Goal: Navigation & Orientation: Locate item on page

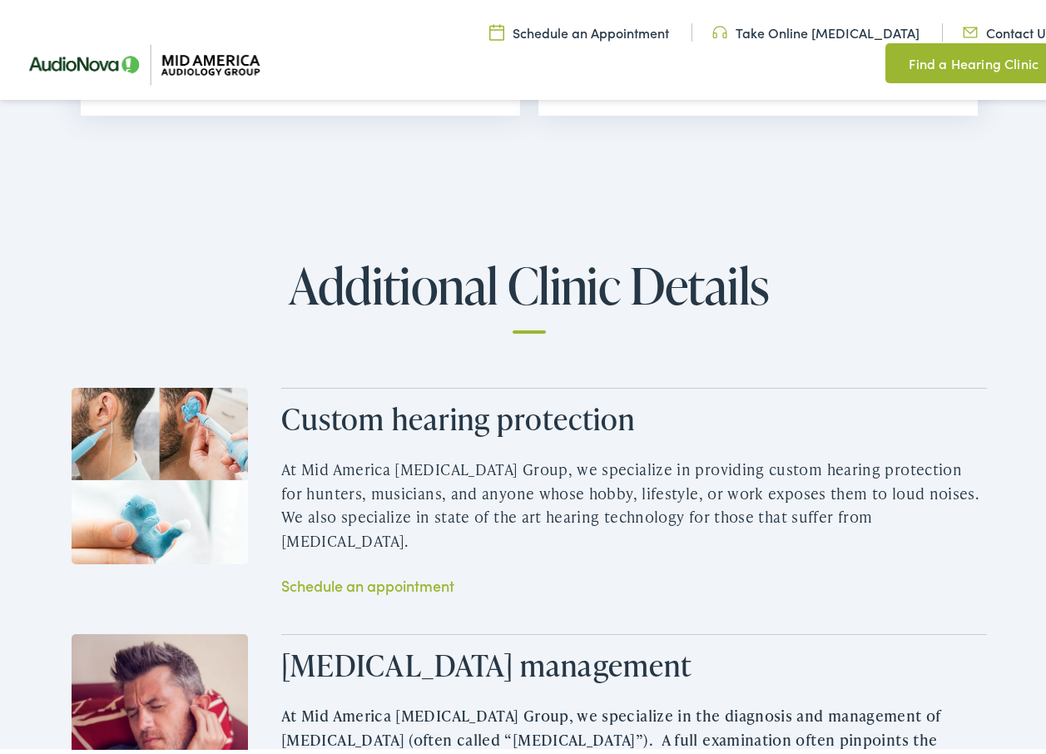
scroll to position [2080, 0]
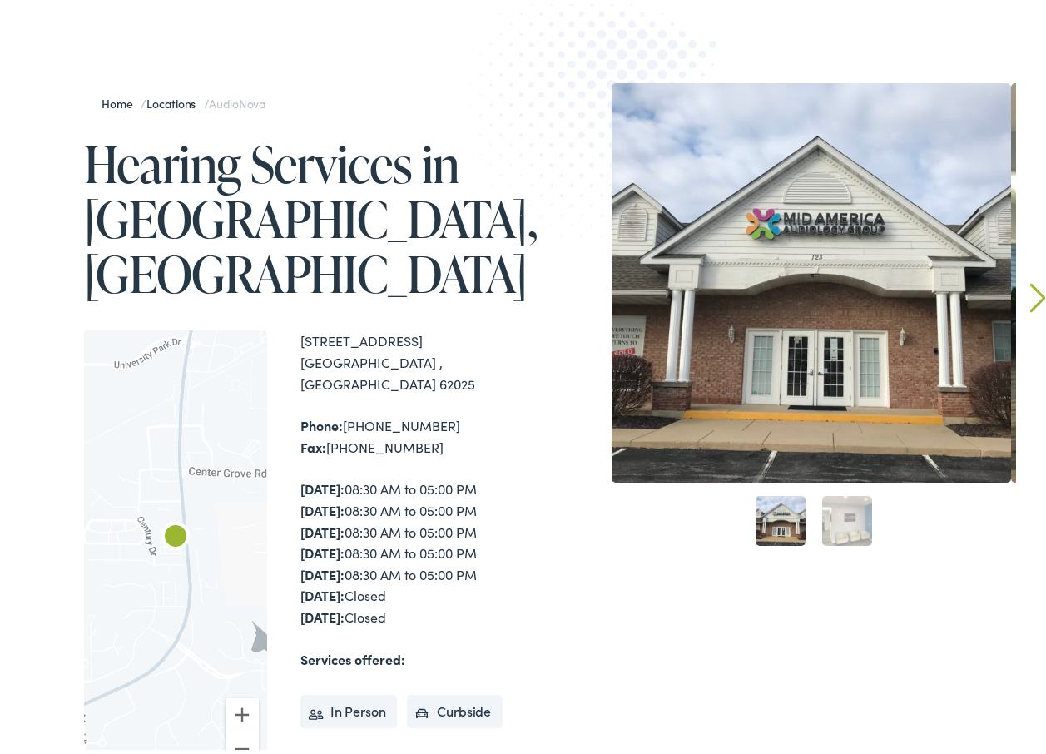
scroll to position [166, 0]
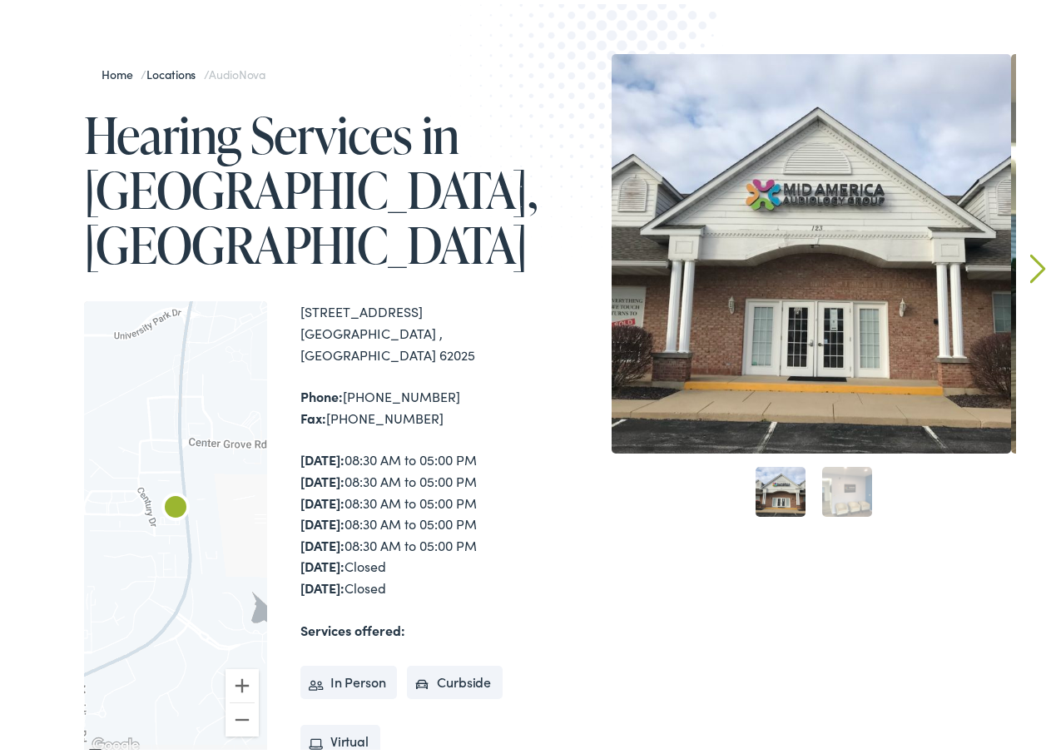
click at [206, 461] on div at bounding box center [175, 524] width 183 height 455
click at [181, 485] on img "AudioNova" at bounding box center [176, 505] width 40 height 40
click at [172, 485] on img "AudioNova" at bounding box center [176, 505] width 40 height 40
click at [237, 665] on button "Zoom in" at bounding box center [242, 681] width 33 height 33
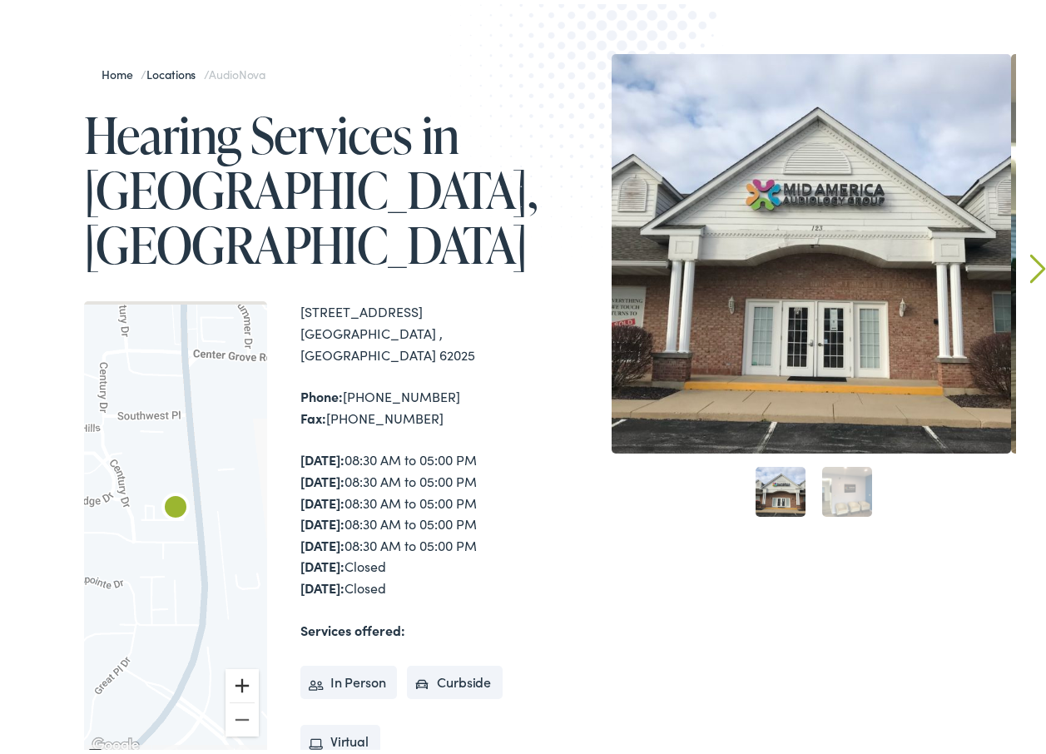
click at [237, 665] on button "Zoom in" at bounding box center [242, 681] width 33 height 33
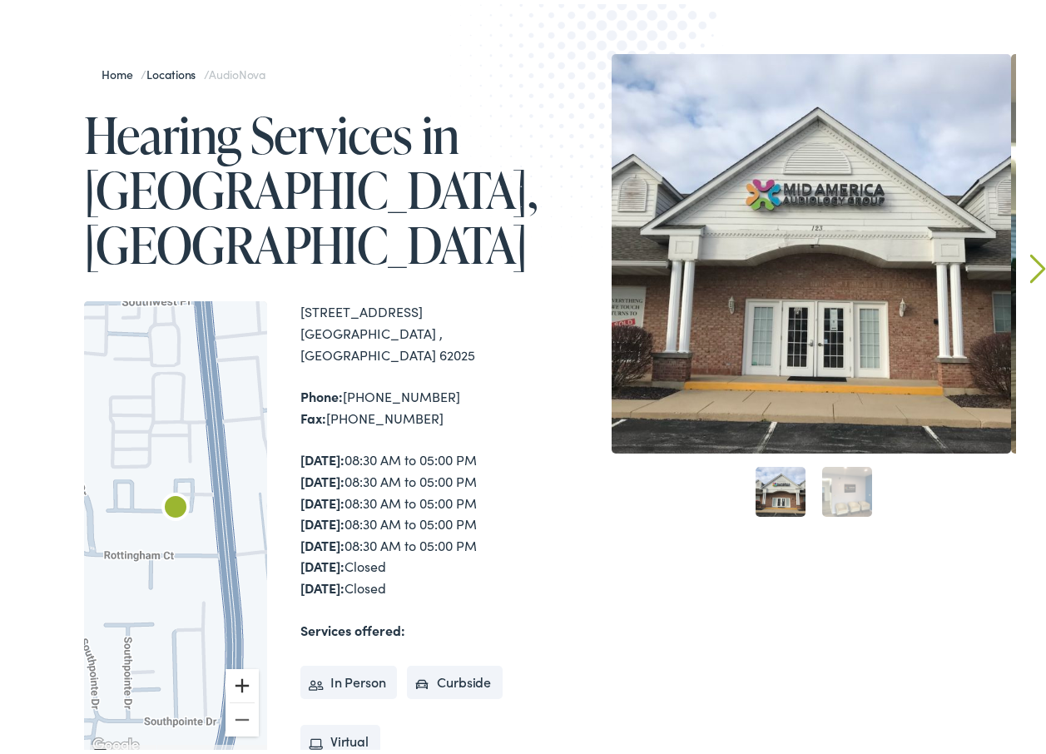
click at [240, 665] on button "Zoom in" at bounding box center [242, 681] width 33 height 33
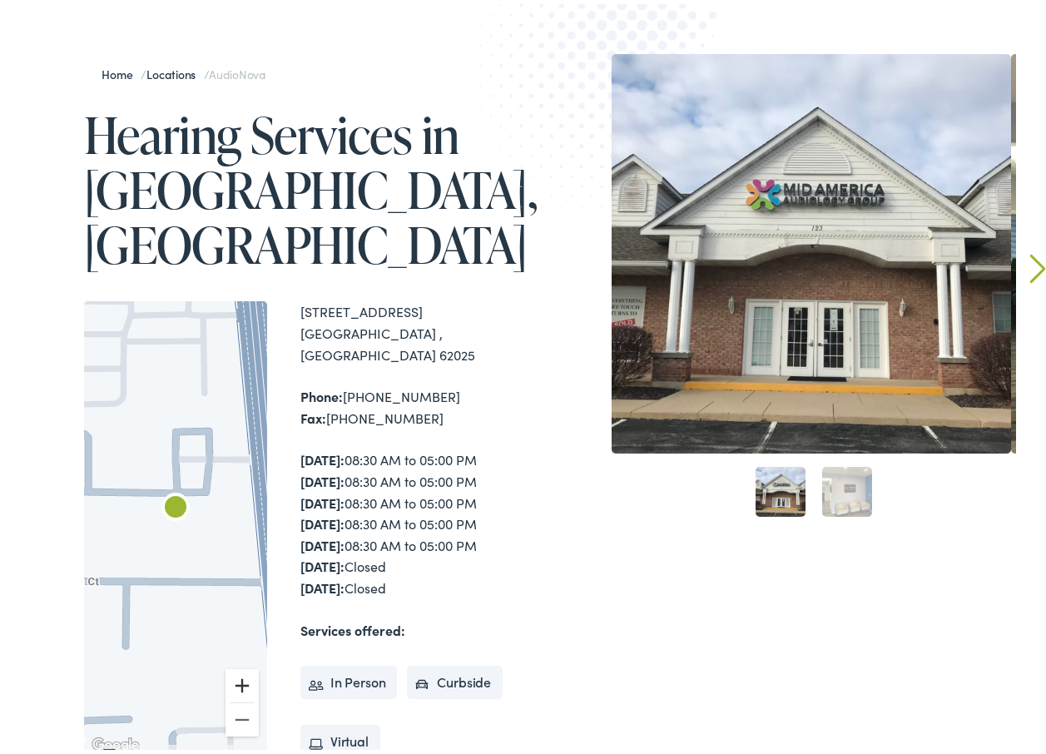
click at [240, 665] on button "Zoom in" at bounding box center [242, 681] width 33 height 33
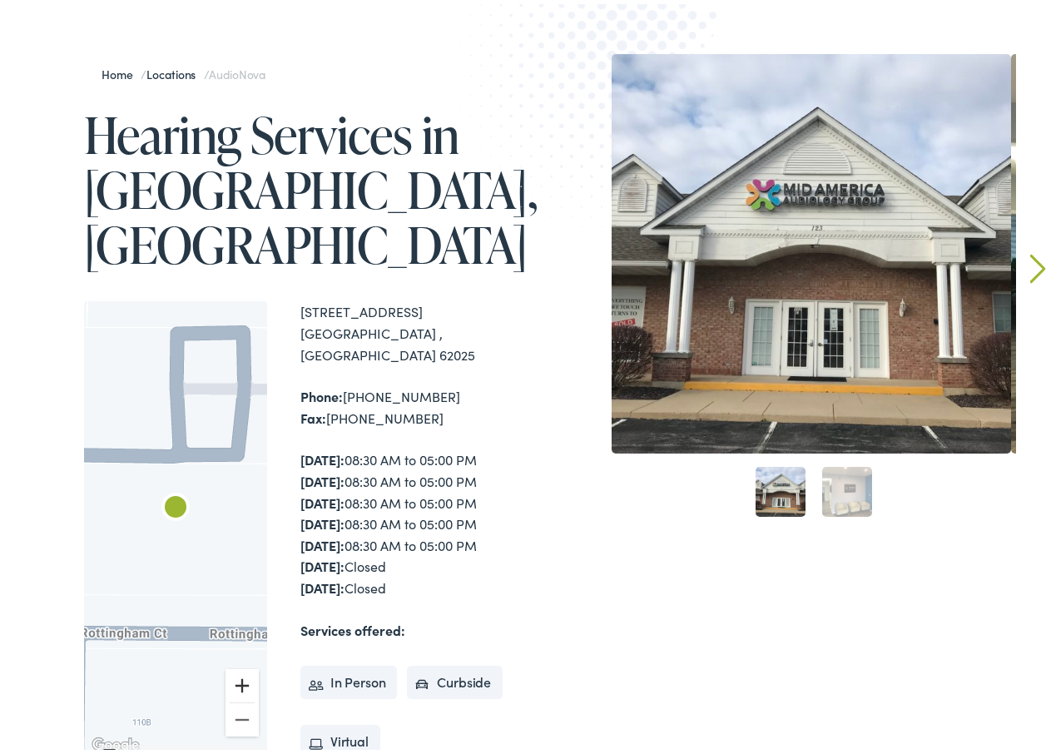
click at [240, 665] on button "Zoom in" at bounding box center [242, 681] width 33 height 33
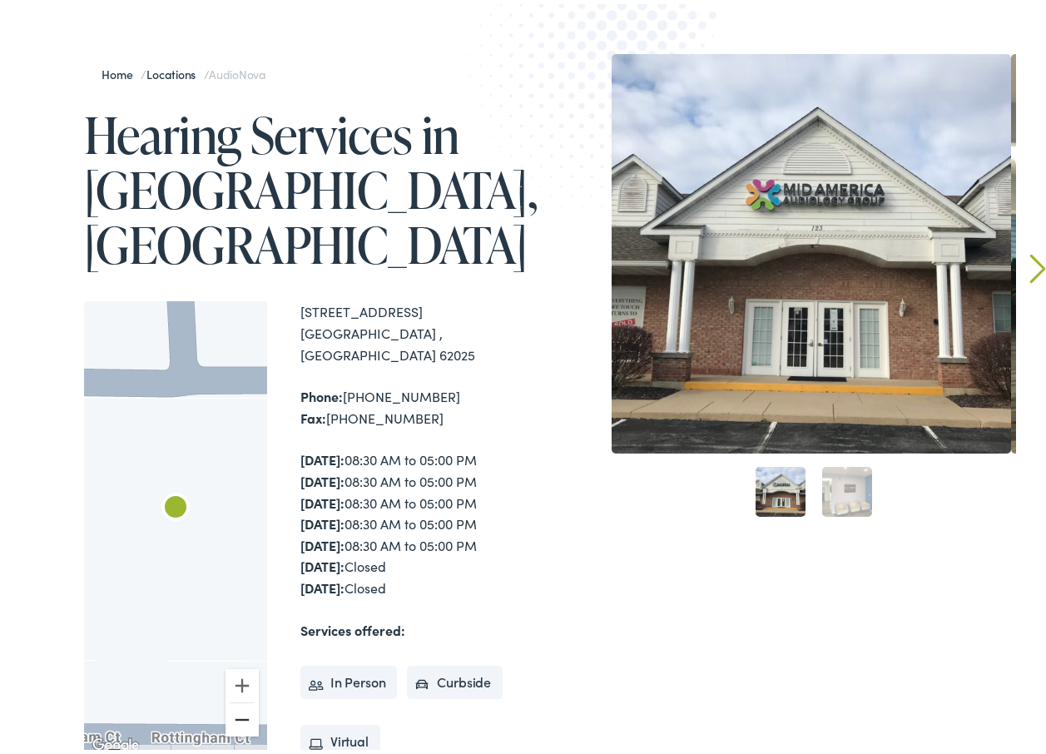
click at [235, 699] on button "Zoom out" at bounding box center [242, 715] width 33 height 33
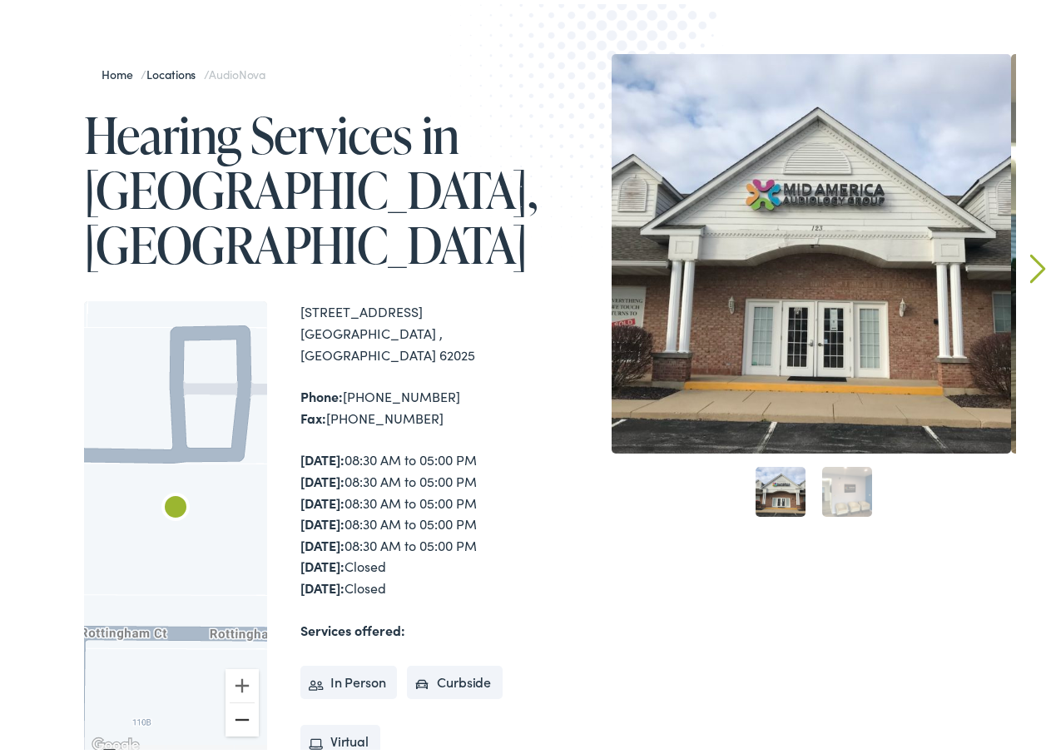
click at [235, 699] on button "Zoom out" at bounding box center [242, 715] width 33 height 33
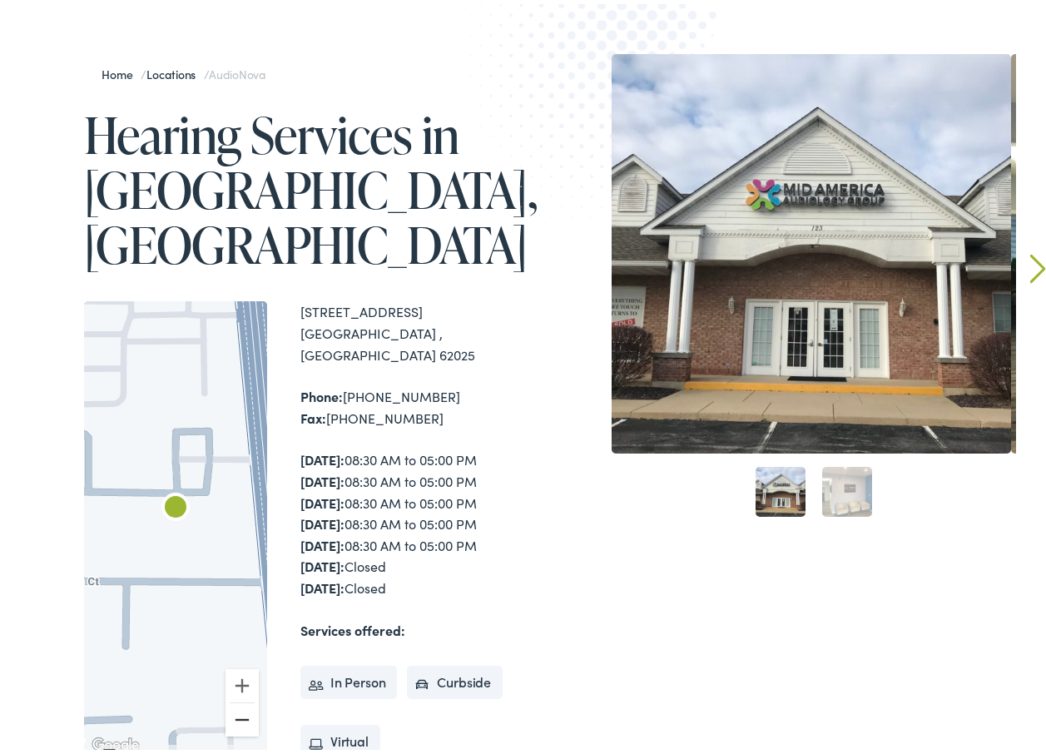
click at [235, 699] on button "Zoom out" at bounding box center [242, 715] width 33 height 33
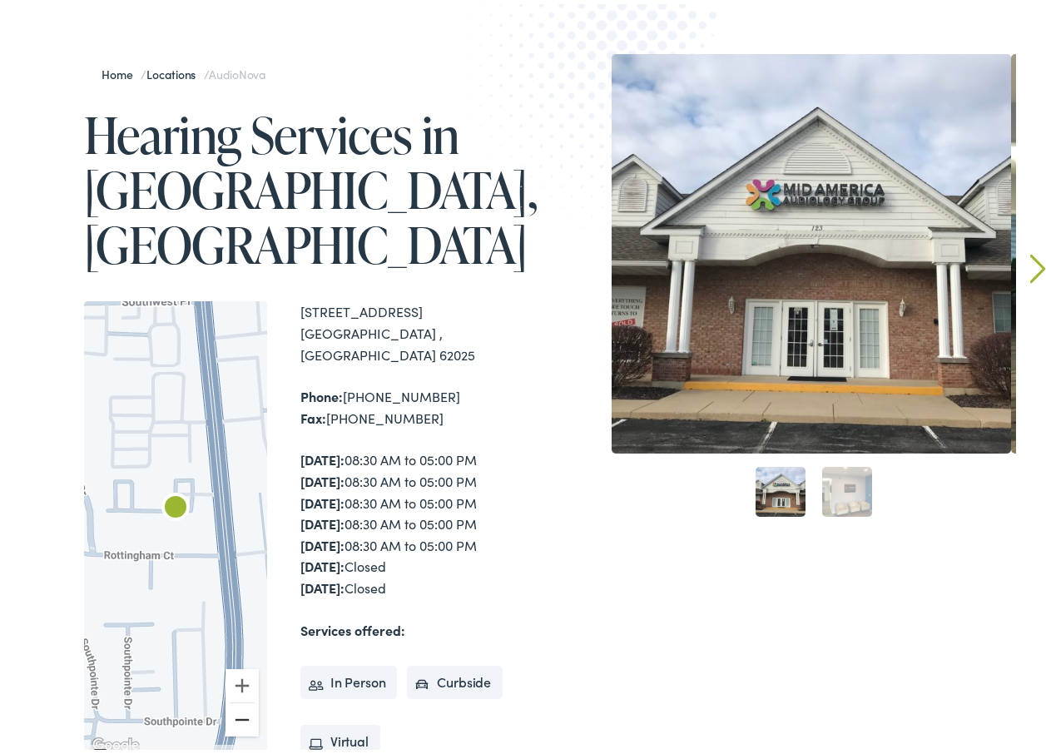
click at [235, 699] on button "Zoom out" at bounding box center [242, 715] width 33 height 33
